Goal: Check status: Check status

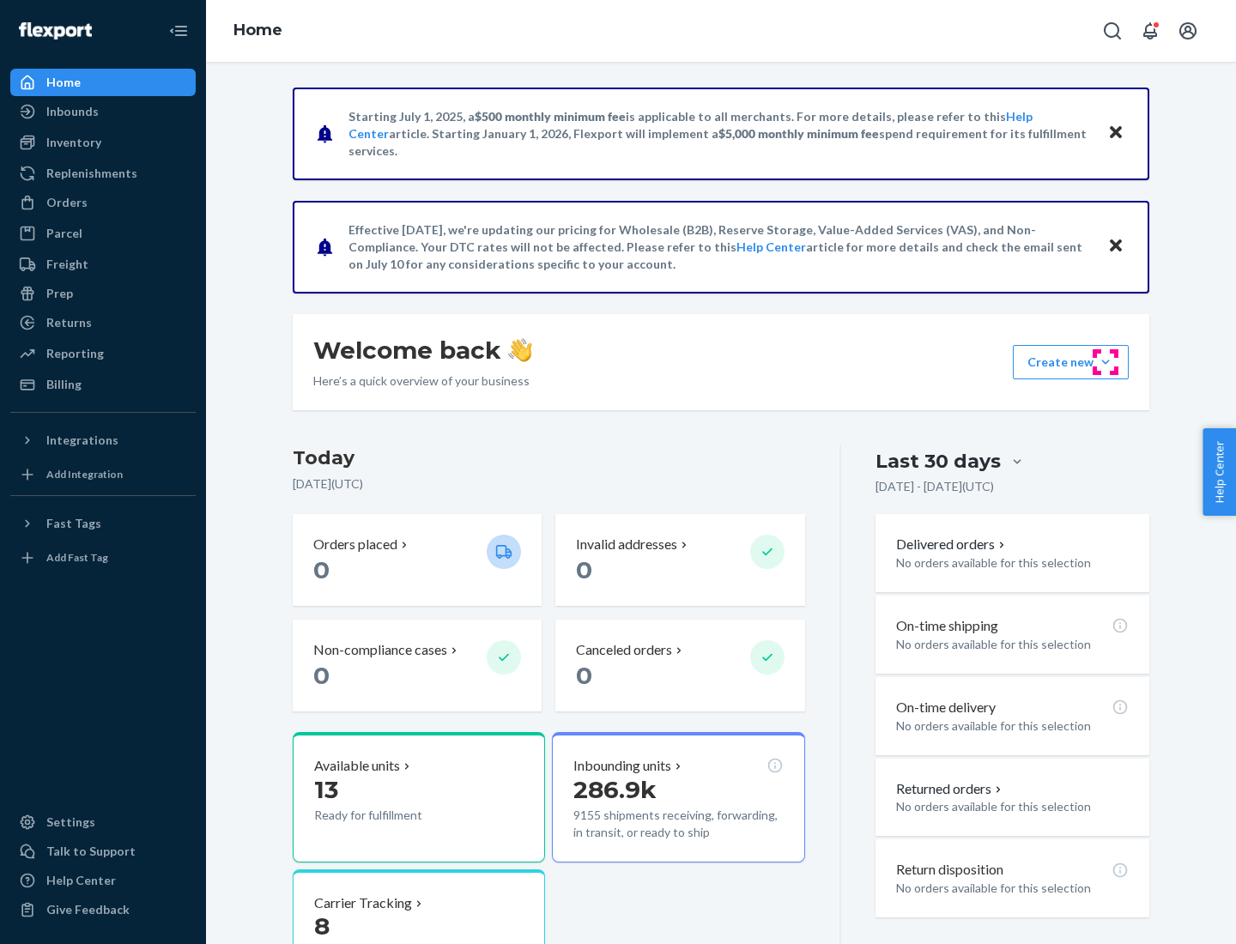
click at [1105, 362] on button "Create new Create new inbound Create new order Create new product" at bounding box center [1070, 362] width 116 height 34
click at [71, 112] on div "Inbounds" at bounding box center [72, 111] width 52 height 17
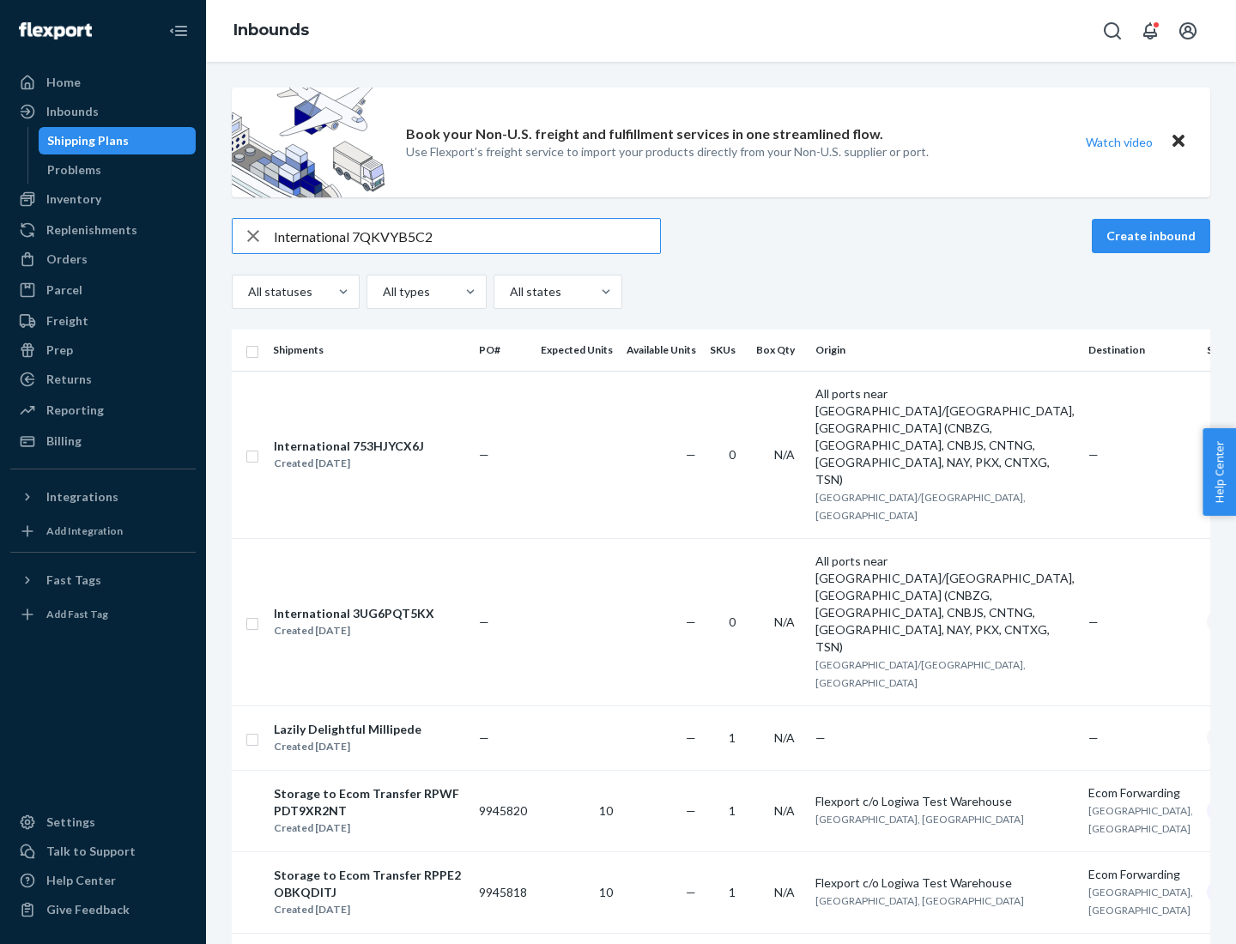
type input "International 7QKVYB5C29"
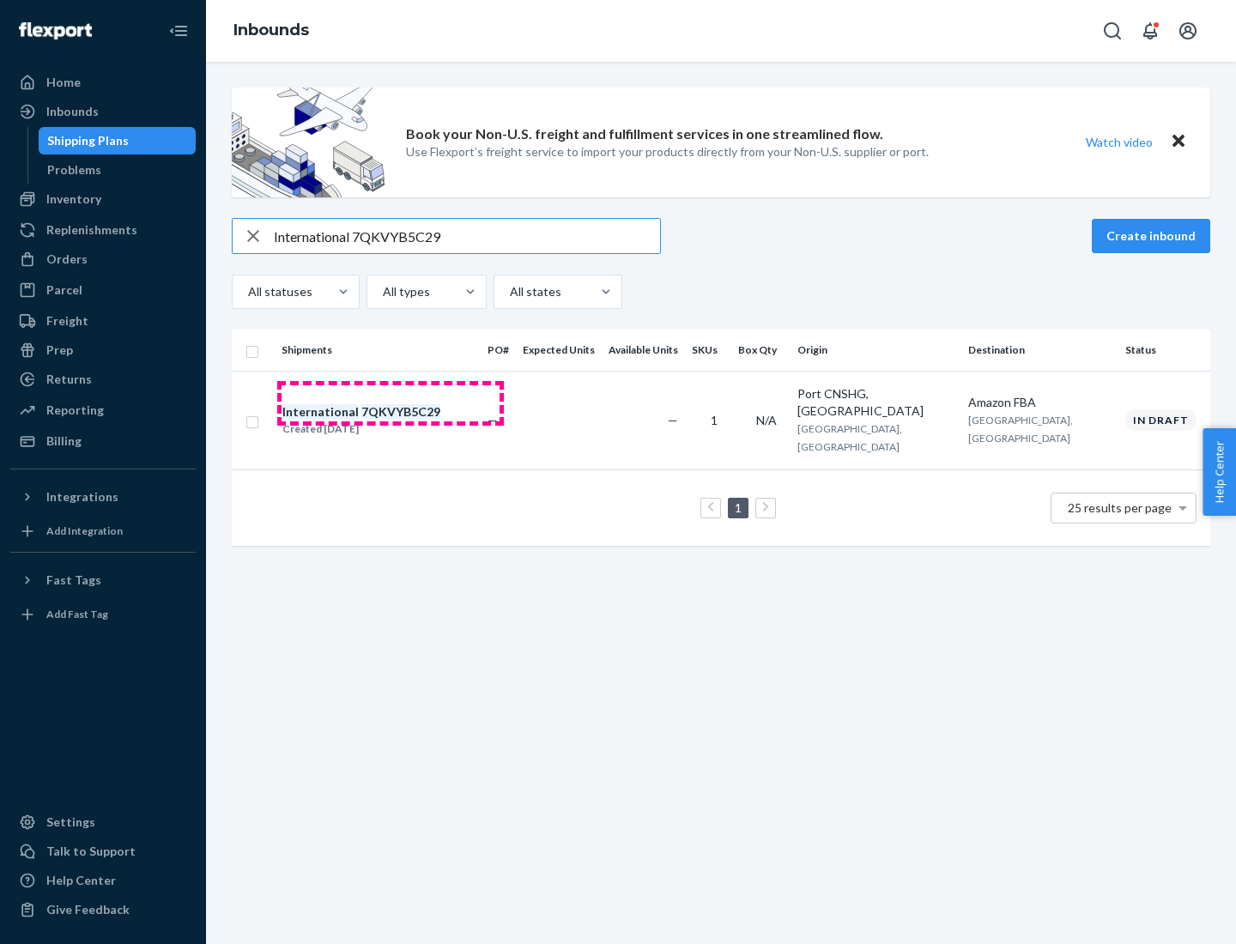
click at [390, 420] on div "Created [DATE]" at bounding box center [361, 428] width 158 height 17
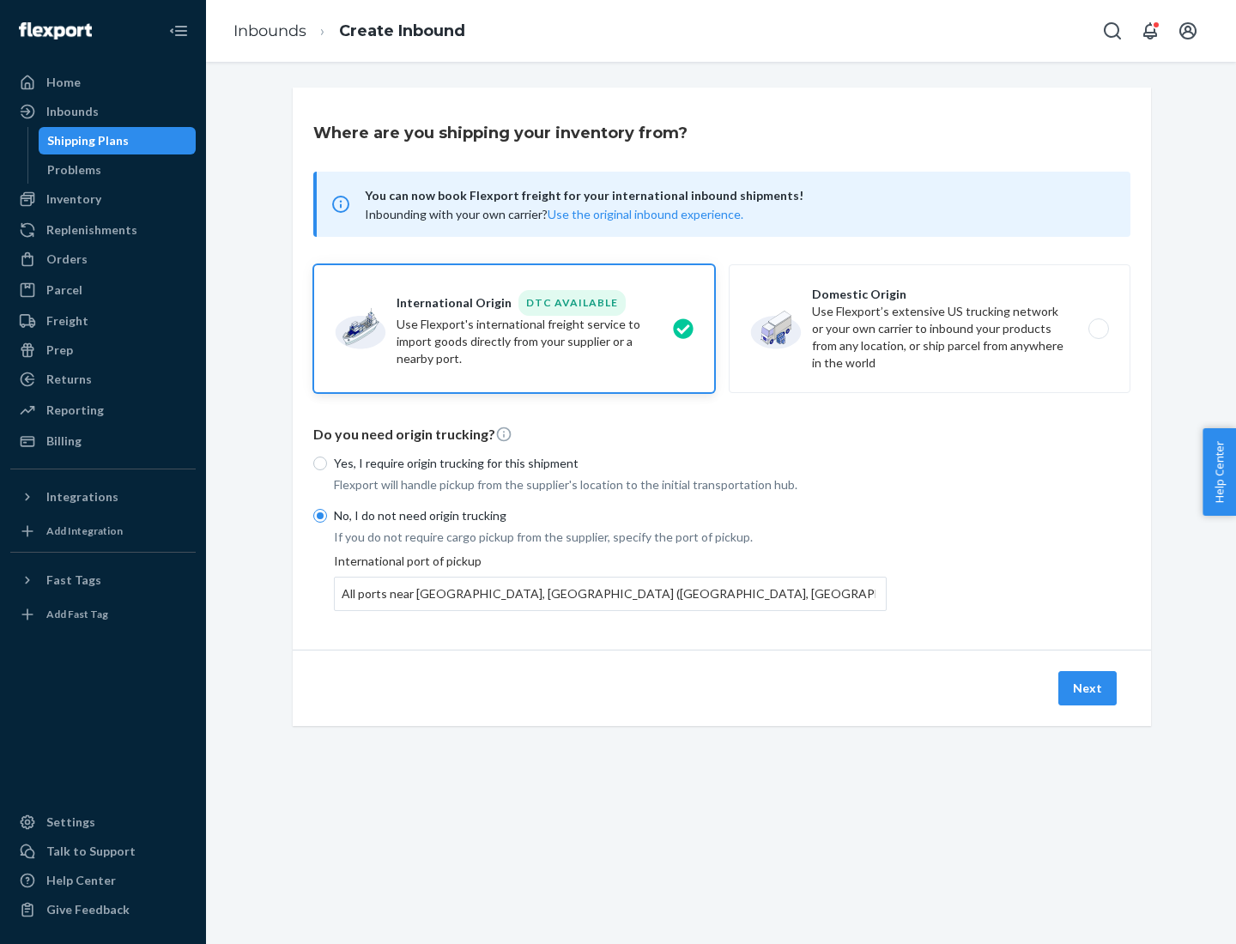
click at [1088, 687] on button "Next" at bounding box center [1087, 688] width 58 height 34
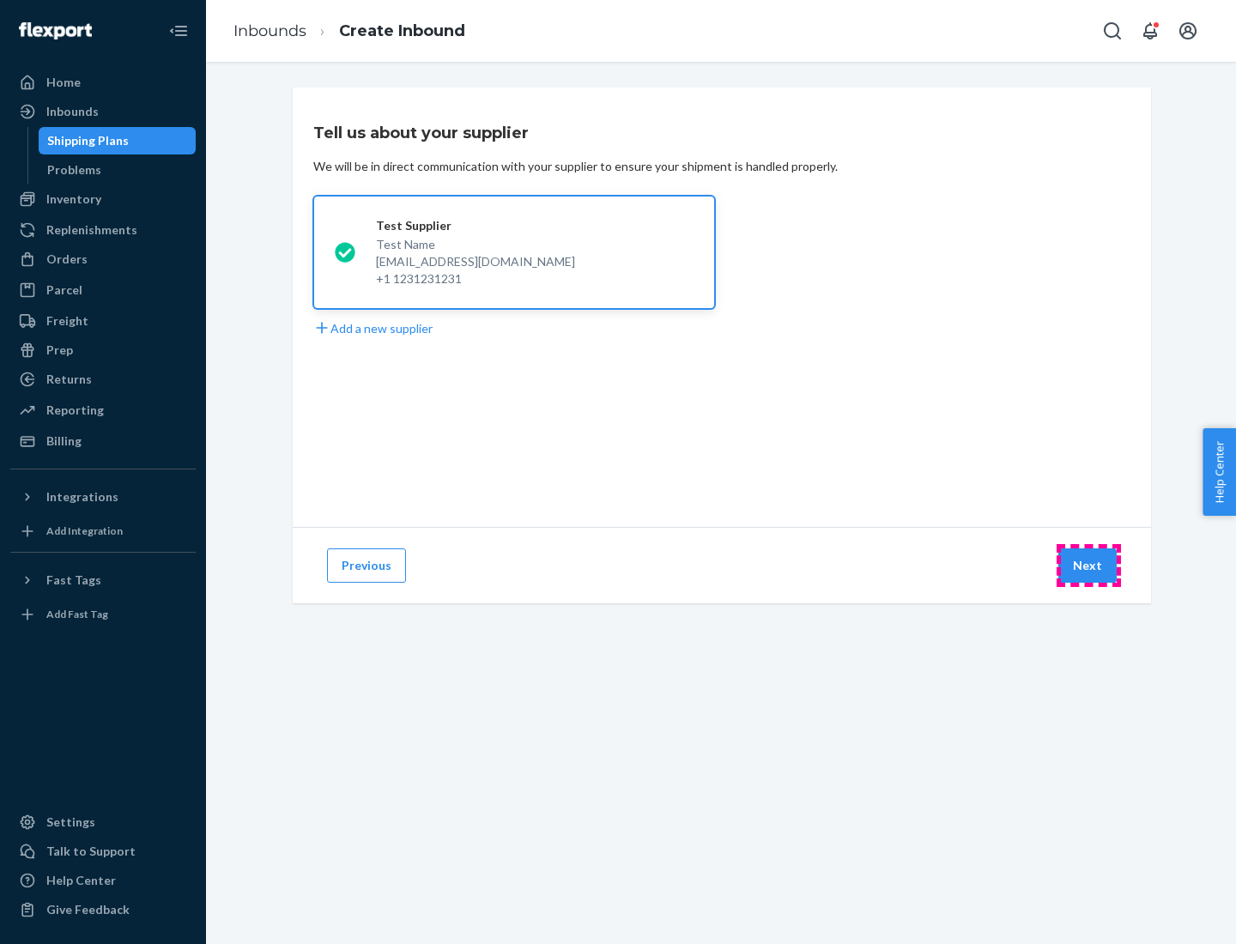
click at [1088, 565] on button "Next" at bounding box center [1087, 565] width 58 height 34
